Goal: Find specific page/section: Find specific page/section

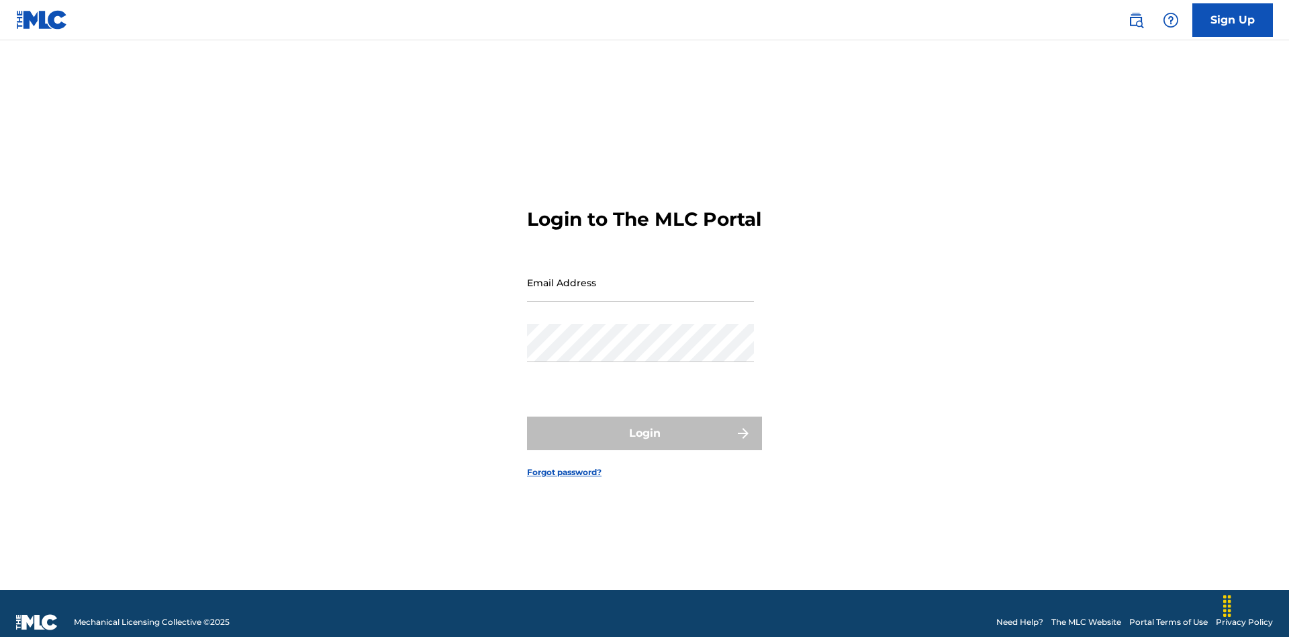
scroll to position [17, 0]
click at [641, 276] on input "Email Address" at bounding box center [640, 282] width 227 height 38
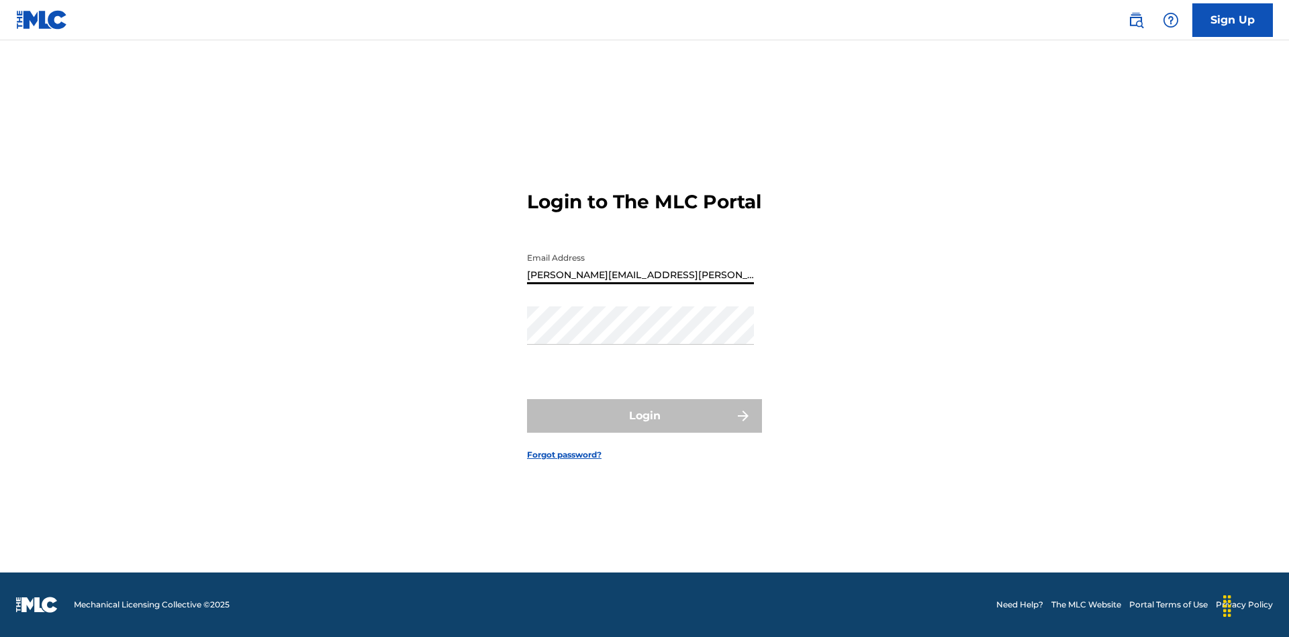
type input "[PERSON_NAME][EMAIL_ADDRESS][PERSON_NAME][DOMAIN_NAME]"
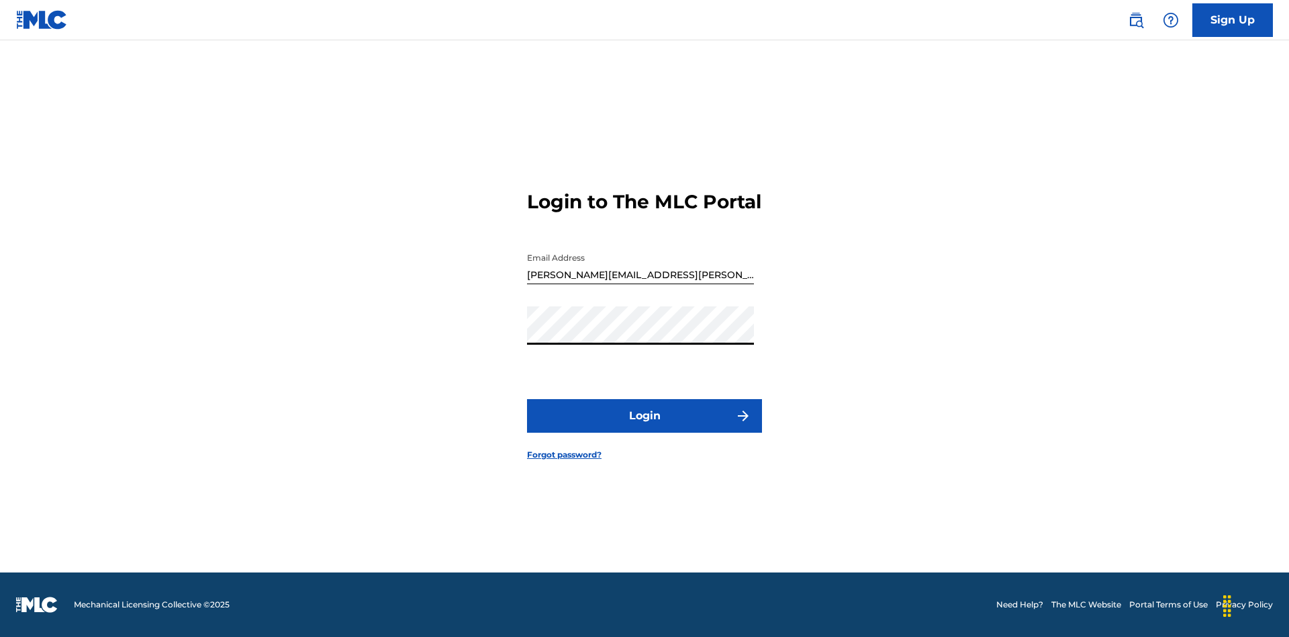
click at [645, 427] on button "Login" at bounding box center [644, 416] width 235 height 34
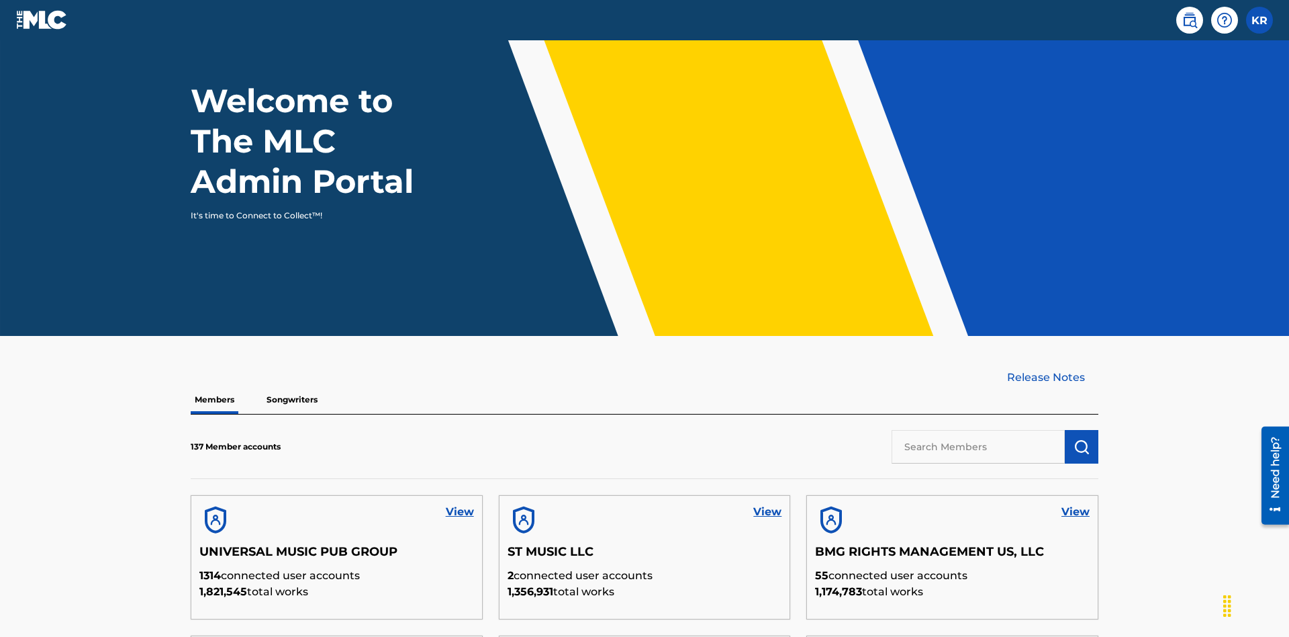
click at [978, 430] on input "text" at bounding box center [978, 447] width 173 height 34
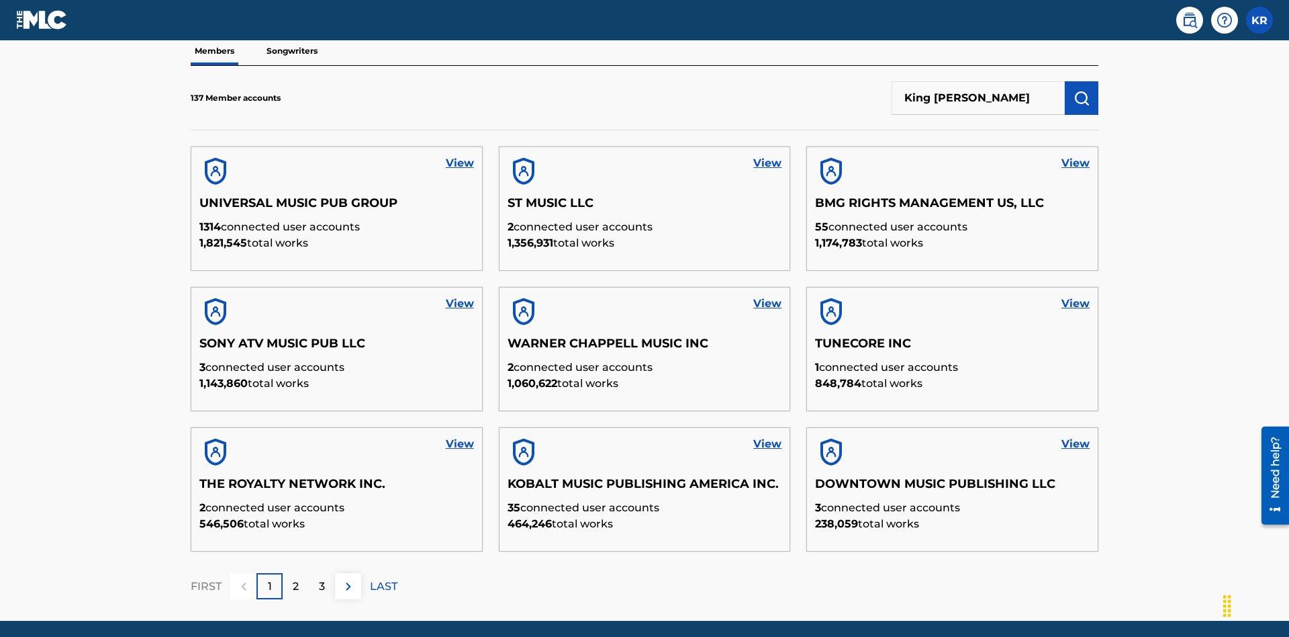
type input "King [PERSON_NAME]"
click at [1082, 90] on img "submit" at bounding box center [1082, 98] width 16 height 16
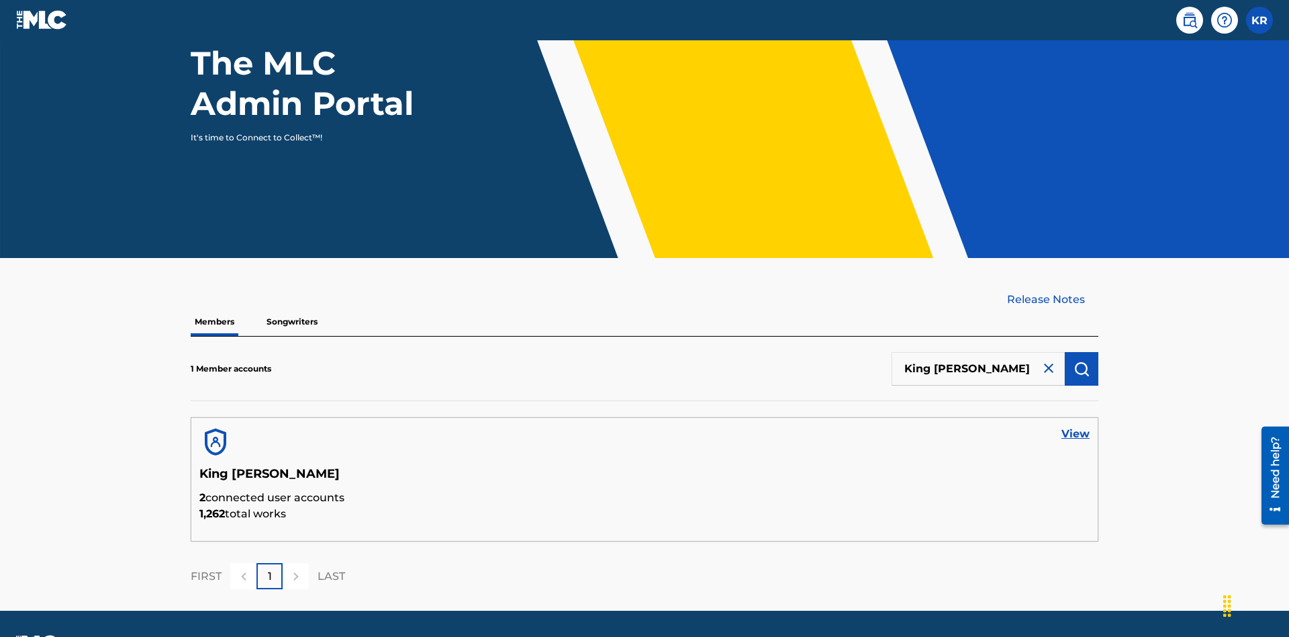
click at [1076, 426] on link "View" at bounding box center [1076, 434] width 28 height 16
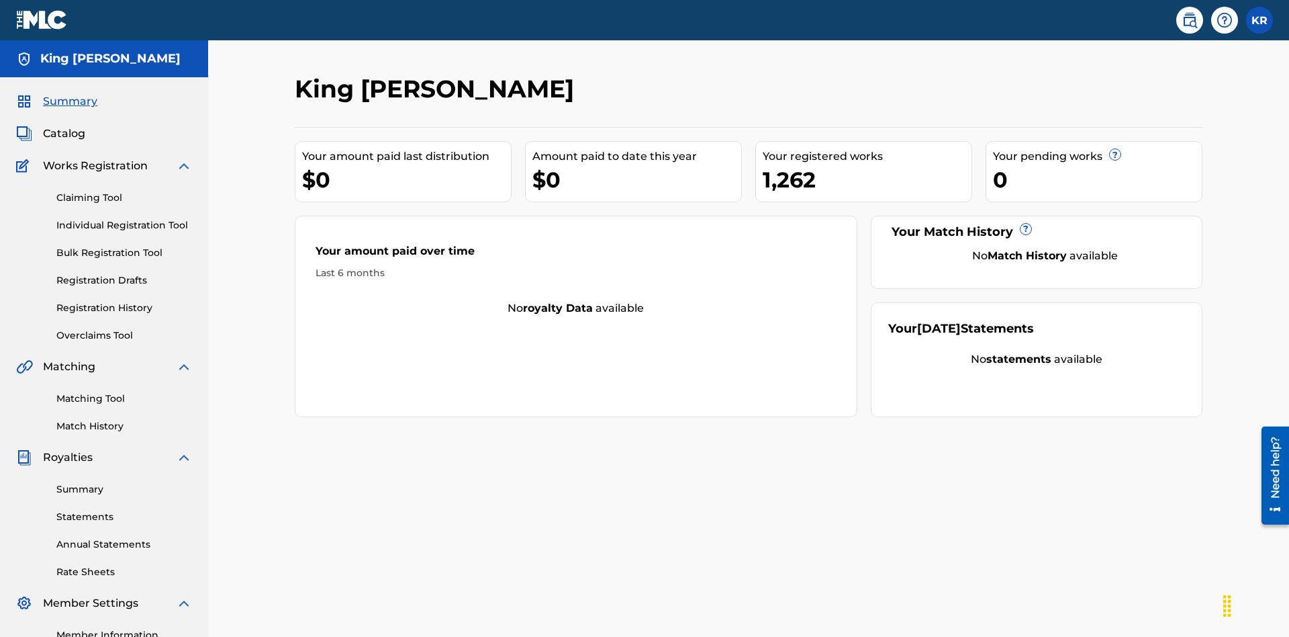
click at [64, 126] on span "Catalog" at bounding box center [64, 134] width 42 height 16
